Goal: Transaction & Acquisition: Purchase product/service

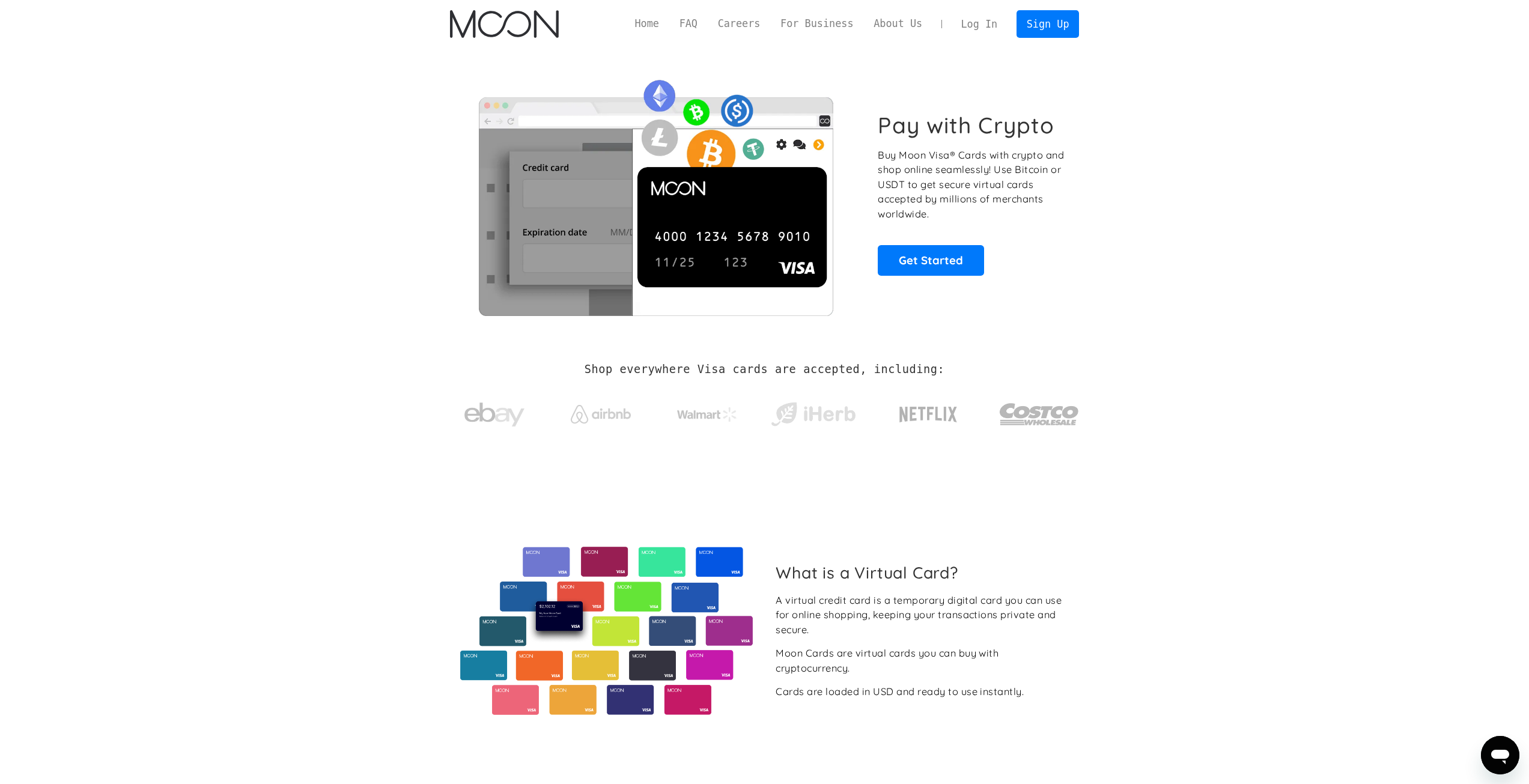
click at [984, 28] on link "Log In" at bounding box center [979, 23] width 56 height 27
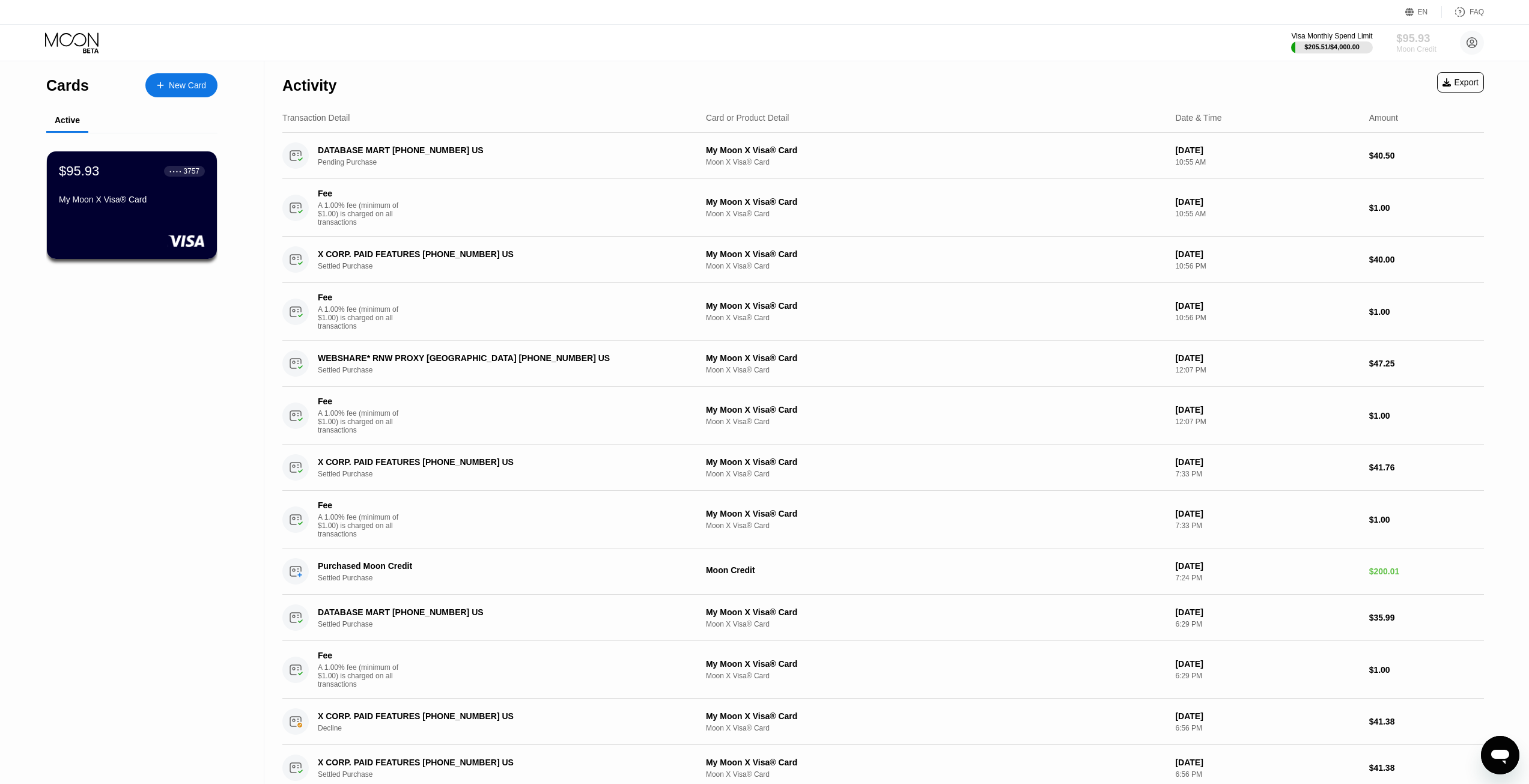
click at [1415, 46] on div "Moon Credit" at bounding box center [1416, 49] width 40 height 9
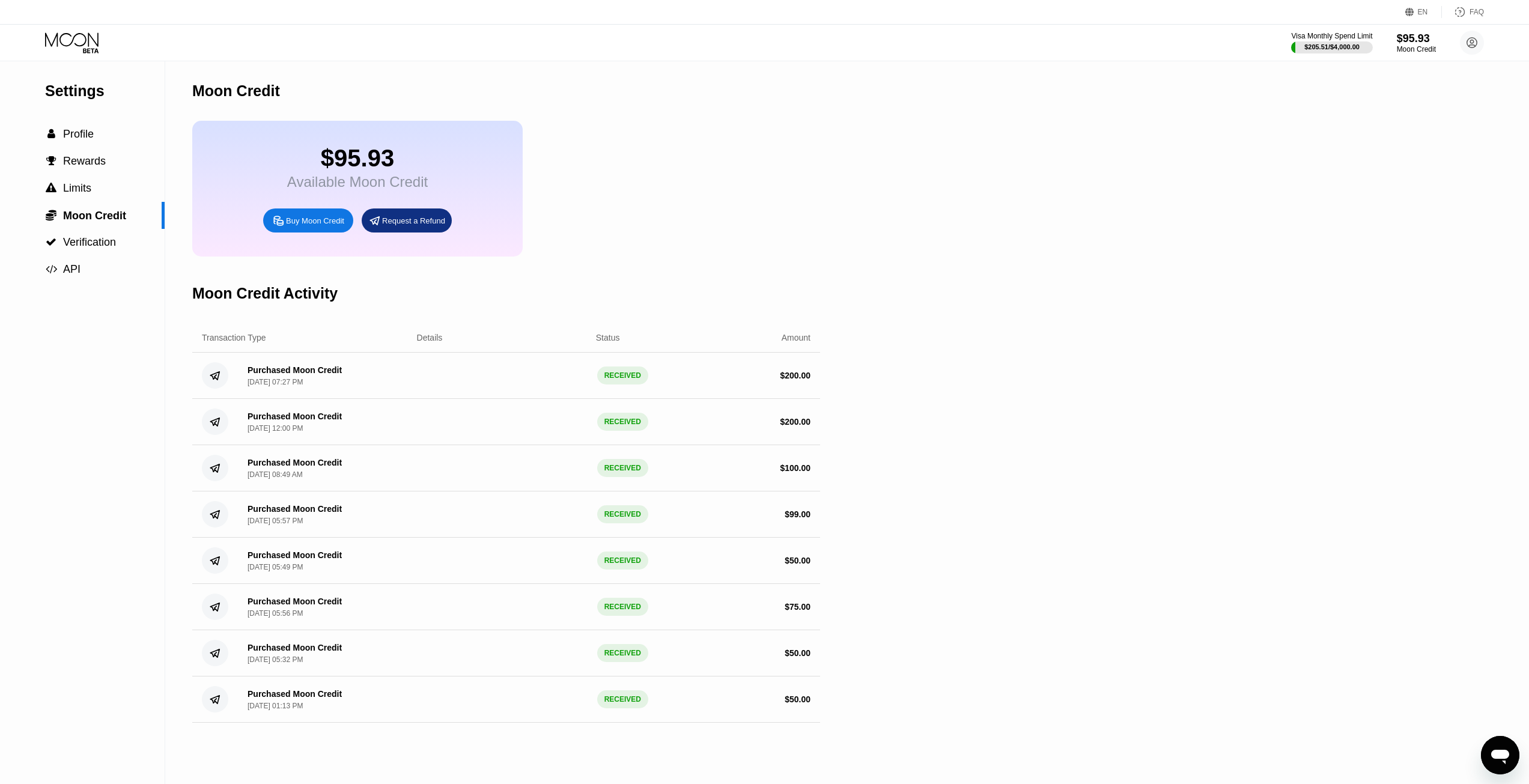
click at [327, 226] on div "Buy Moon Credit" at bounding box center [315, 221] width 58 height 11
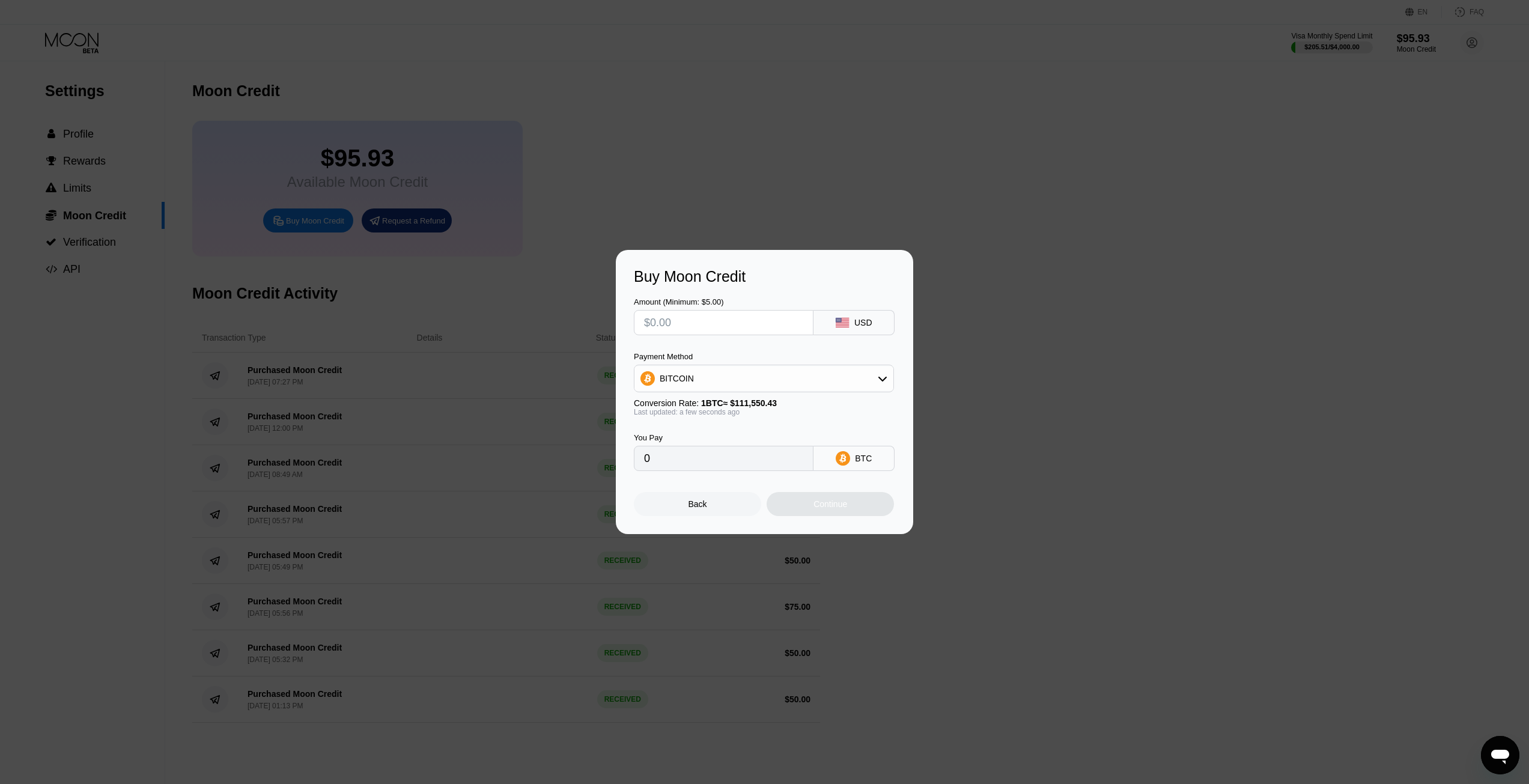
click at [764, 395] on div "Payment Method BITCOIN Conversion Rate: 1 BTC ≈ $111,550.43 Last updated: a few…" at bounding box center [764, 384] width 260 height 64
click at [754, 381] on div "BITCOIN" at bounding box center [764, 378] width 259 height 24
click at [727, 449] on div "USDT on TRON" at bounding box center [764, 437] width 253 height 24
type input "0.00"
